Goal: Information Seeking & Learning: Learn about a topic

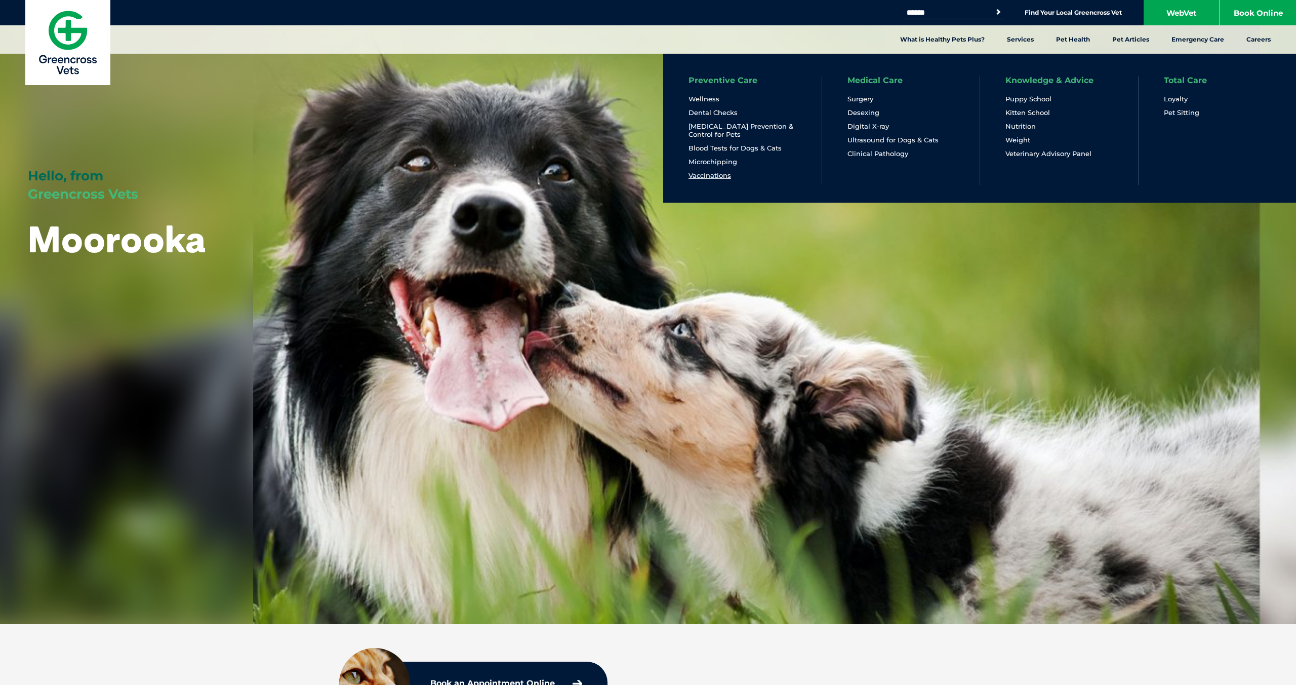
click at [710, 175] on link "Vaccinations" at bounding box center [710, 175] width 43 height 9
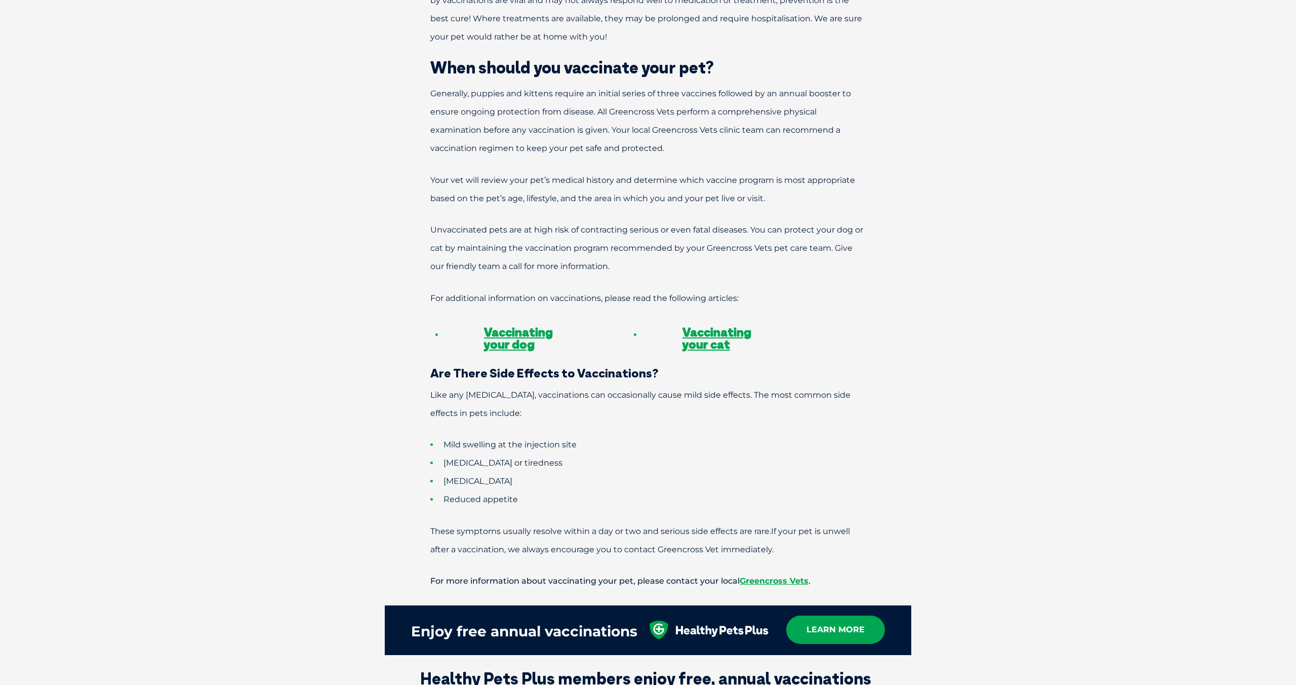
scroll to position [960, 0]
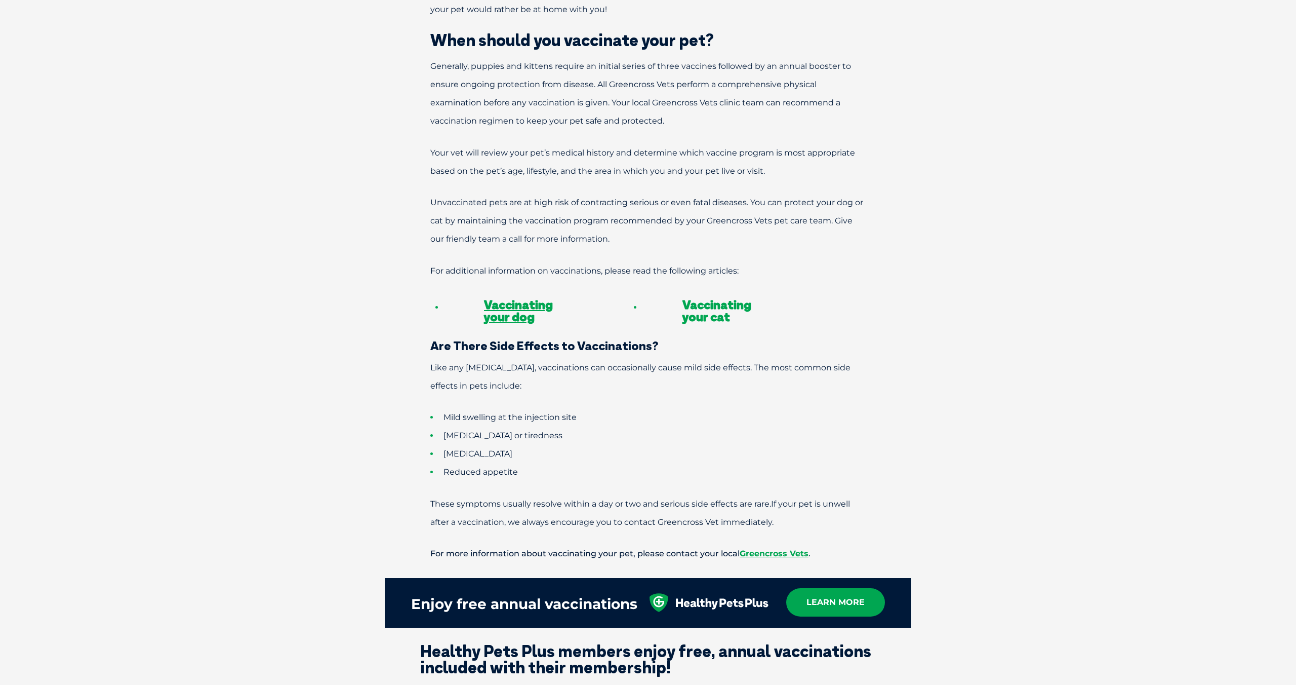
click at [706, 297] on link "Vaccinating your cat" at bounding box center [717, 310] width 69 height 27
